Goal: Complete application form

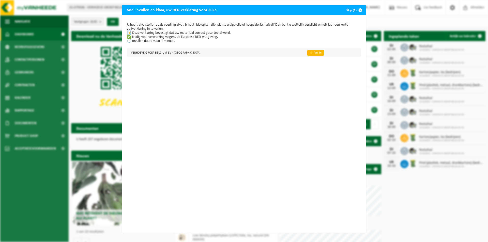
click at [307, 54] on link "👉 Vul in" at bounding box center [315, 53] width 17 height 6
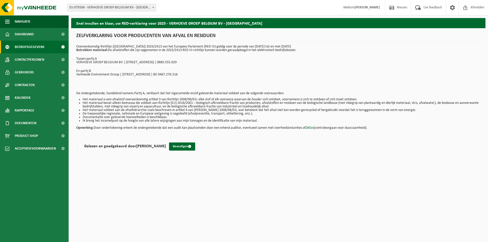
click at [27, 48] on span "Bedrijfsgegevens" at bounding box center [30, 47] width 30 height 13
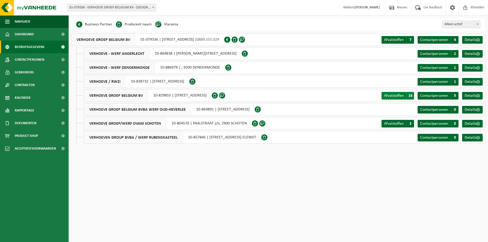
click at [396, 98] on span "Afvalstoffen" at bounding box center [394, 96] width 20 height 4
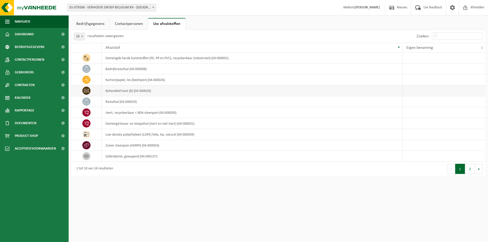
click at [124, 91] on td "behandeld hout (B) (04-000028)" at bounding box center [252, 90] width 301 height 11
click at [86, 90] on icon at bounding box center [86, 91] width 5 height 4
click at [469, 168] on button "2" at bounding box center [470, 169] width 10 height 10
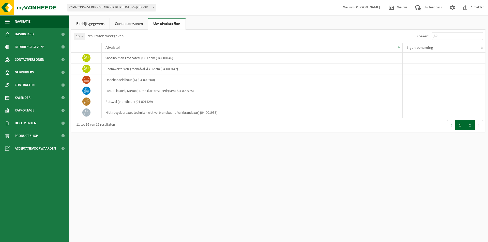
click at [461, 126] on button "1" at bounding box center [460, 125] width 10 height 10
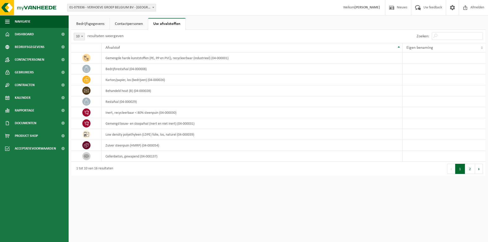
click at [85, 25] on link "Bedrijfsgegevens" at bounding box center [90, 24] width 38 height 12
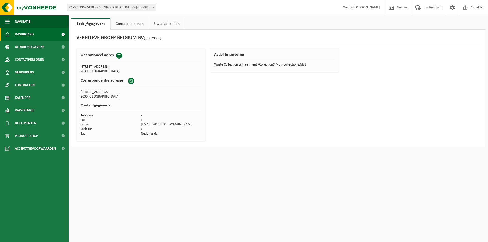
click at [27, 33] on span "Dashboard" at bounding box center [24, 34] width 19 height 13
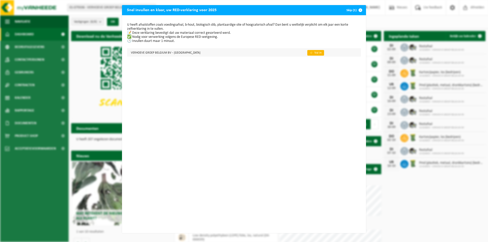
click at [307, 54] on link "👉 Vul in" at bounding box center [315, 53] width 17 height 6
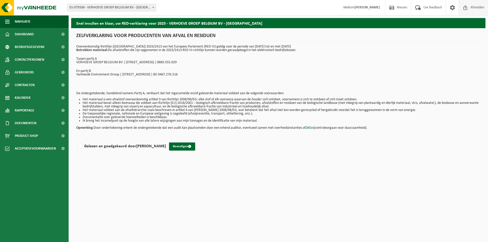
click at [473, 8] on span "Afmelden" at bounding box center [477, 7] width 16 height 15
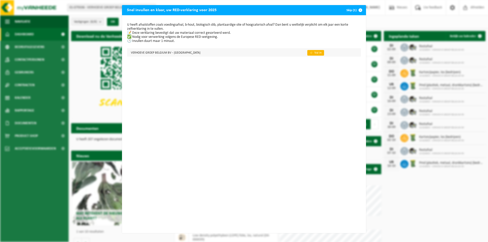
click at [307, 52] on link "👉 Vul in" at bounding box center [315, 53] width 17 height 6
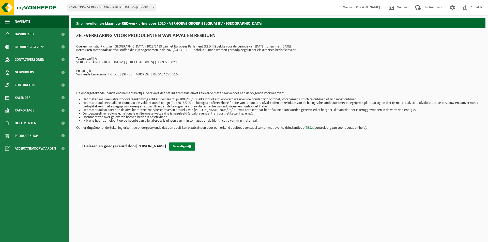
click at [193, 145] on button "Bevestigen" at bounding box center [182, 146] width 26 height 8
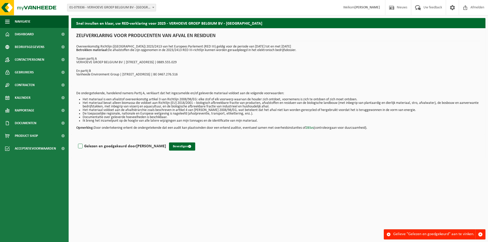
click at [81, 146] on label "Gelezen en goedgekeurd door MICHAELA SCHOETERS" at bounding box center [121, 146] width 89 height 8
click at [166, 140] on input "Gelezen en goedgekeurd door MICHAELA SCHOETERS" at bounding box center [166, 140] width 0 height 0
checkbox input "true"
click at [192, 145] on button "Bevestigen" at bounding box center [182, 146] width 26 height 8
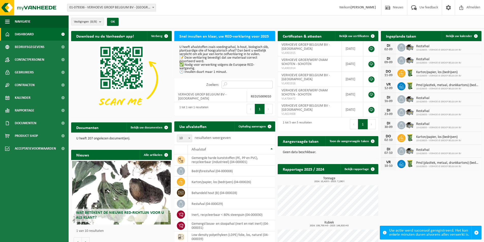
click at [252, 88] on input "Zoeken:" at bounding box center [246, 85] width 51 height 8
